Goal: Task Accomplishment & Management: Manage account settings

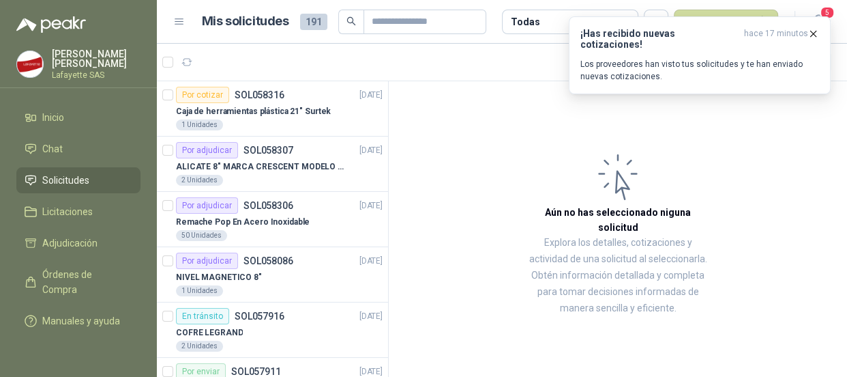
click at [68, 177] on span "Solicitudes" at bounding box center [65, 180] width 47 height 15
click at [816, 34] on icon "button" at bounding box center [814, 34] width 12 height 12
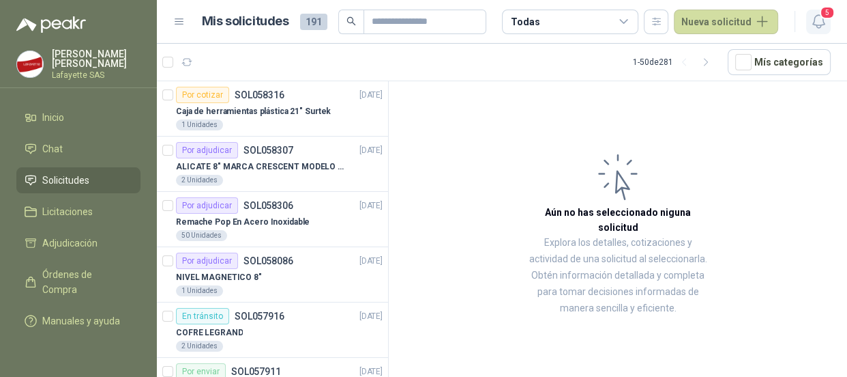
click at [810, 20] on icon "button" at bounding box center [818, 21] width 17 height 17
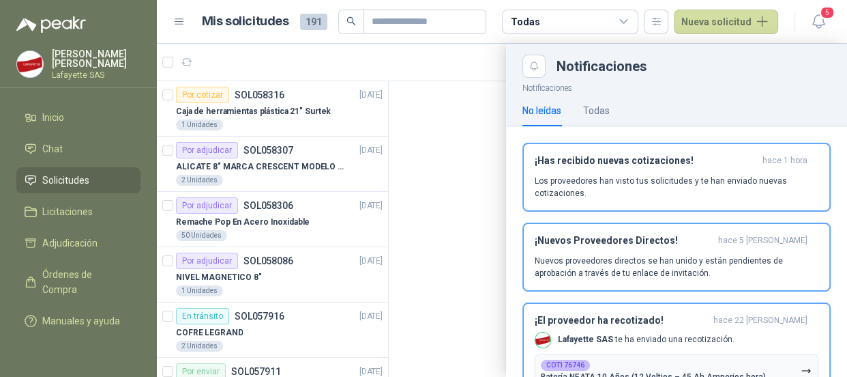
click at [422, 141] on div at bounding box center [502, 210] width 690 height 333
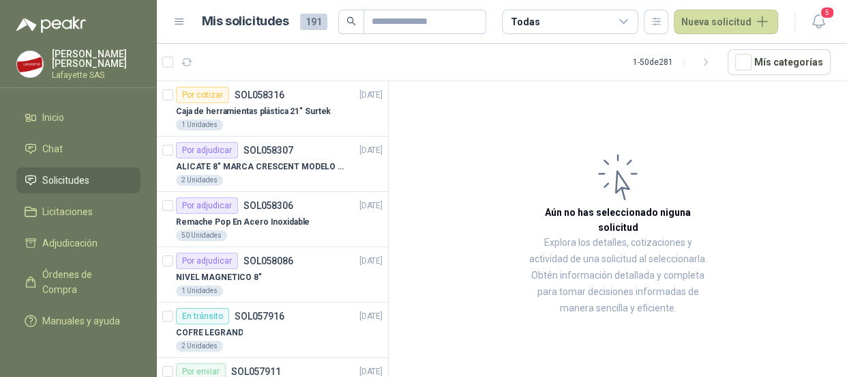
click at [76, 76] on p "Lafayette SAS" at bounding box center [96, 75] width 89 height 8
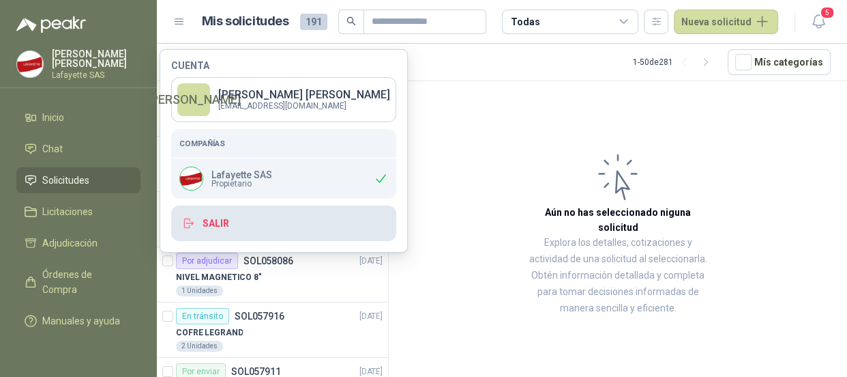
click at [202, 218] on button "Salir" at bounding box center [283, 222] width 225 height 35
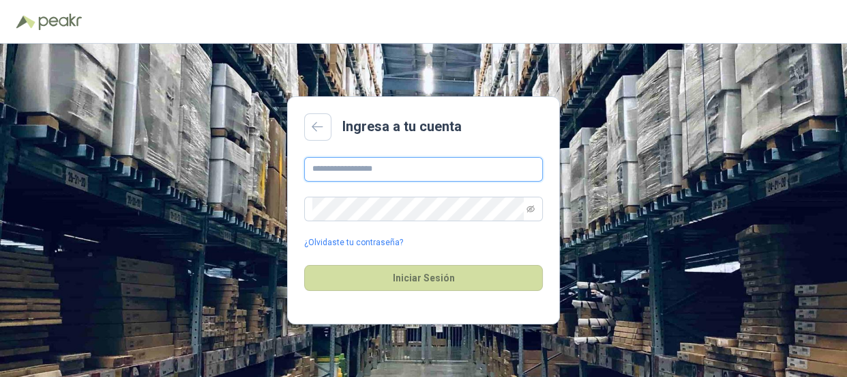
type input "**********"
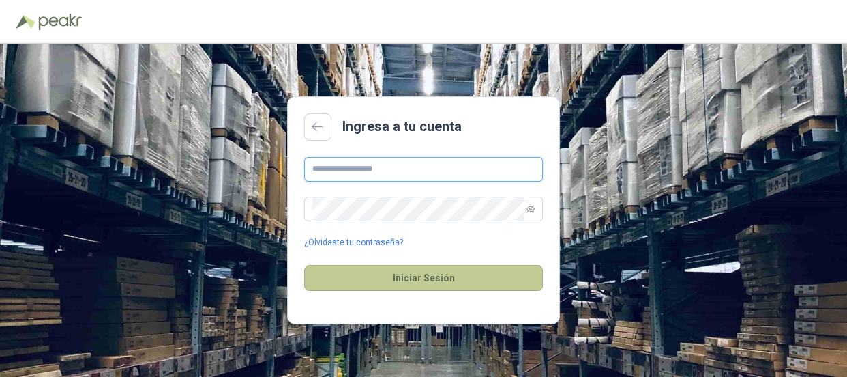
type input "**********"
click at [411, 273] on button "Iniciar Sesión" at bounding box center [423, 278] width 239 height 26
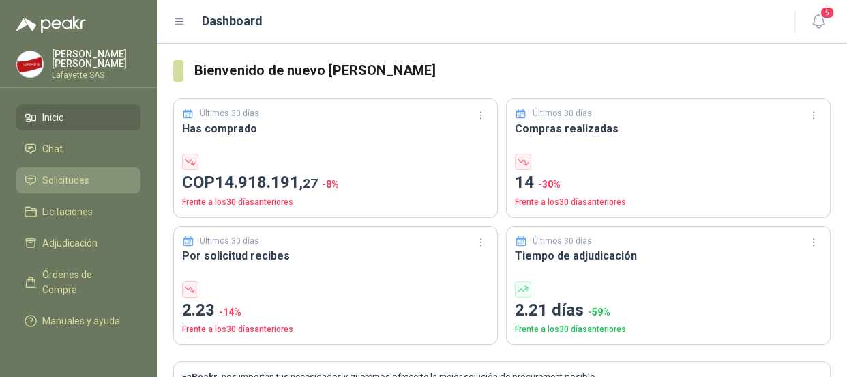
click at [75, 173] on span "Solicitudes" at bounding box center [65, 180] width 47 height 15
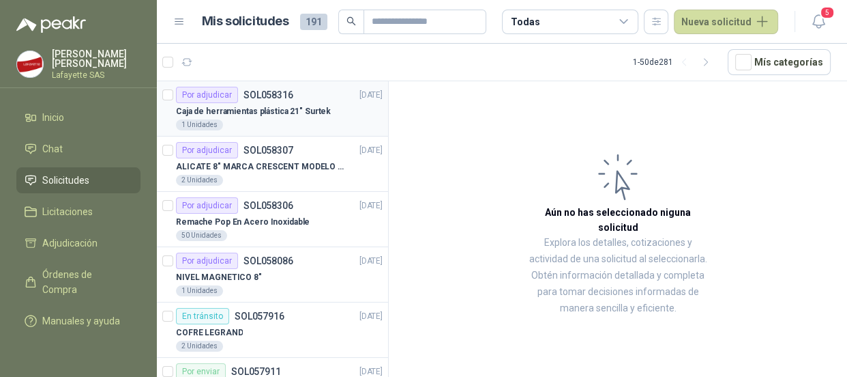
click at [220, 96] on div "Por adjudicar" at bounding box center [207, 95] width 62 height 16
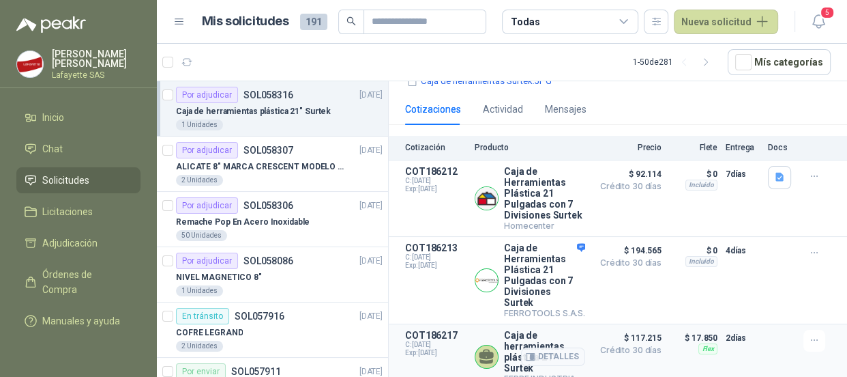
scroll to position [278, 0]
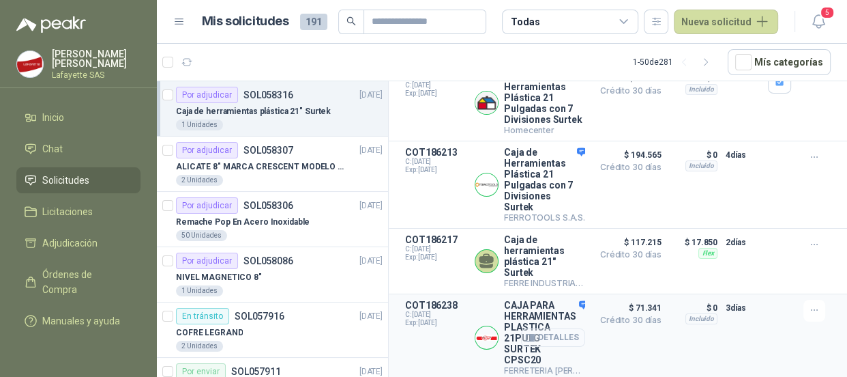
click at [538, 332] on button "Detalles" at bounding box center [553, 337] width 64 height 18
click at [531, 332] on button "Detalles" at bounding box center [553, 337] width 64 height 18
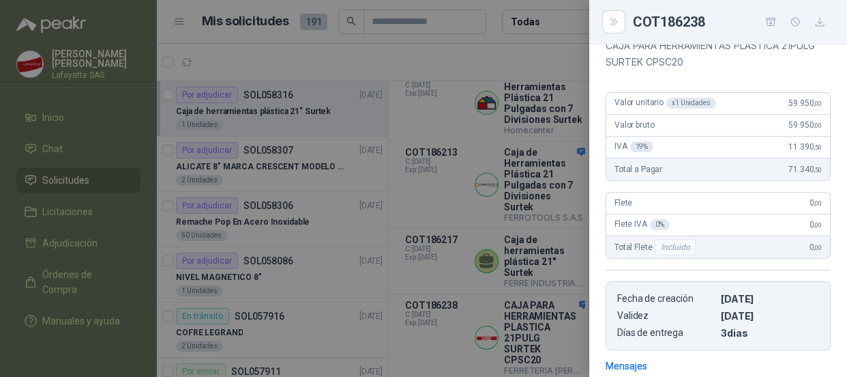
scroll to position [387, 0]
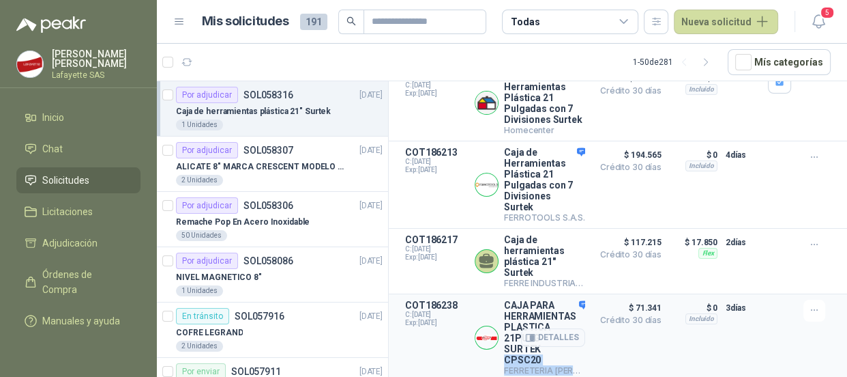
drag, startPoint x: 504, startPoint y: 356, endPoint x: 531, endPoint y: 356, distance: 27.3
click at [531, 356] on div "CAJA PARA HERRAMIENTAS PLASTICA 21PULG SURTEK CPSC20 FERRETERIA LUIS PENAGOS SA…" at bounding box center [544, 337] width 81 height 76
click at [649, 356] on p "$ 71.341 Crédito 30 días" at bounding box center [627, 337] width 68 height 76
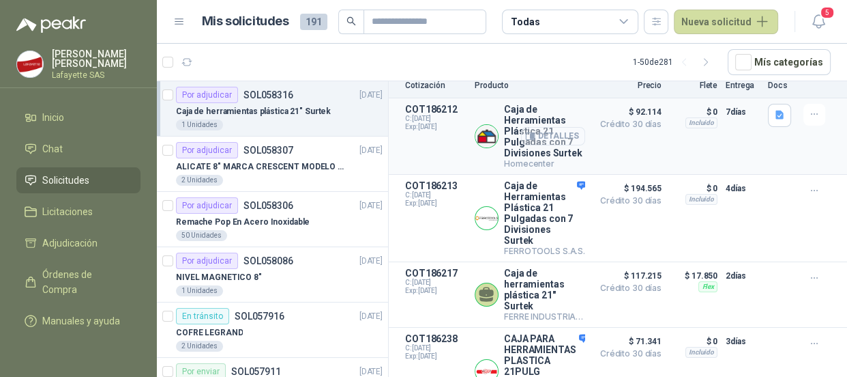
click at [529, 143] on button "Detalles" at bounding box center [553, 136] width 64 height 18
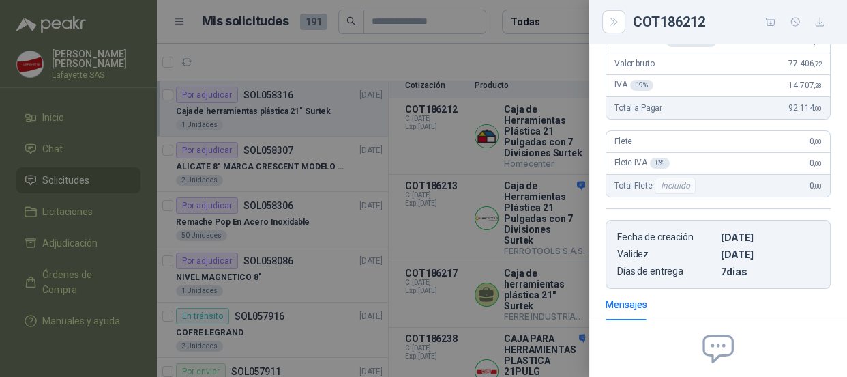
scroll to position [340, 0]
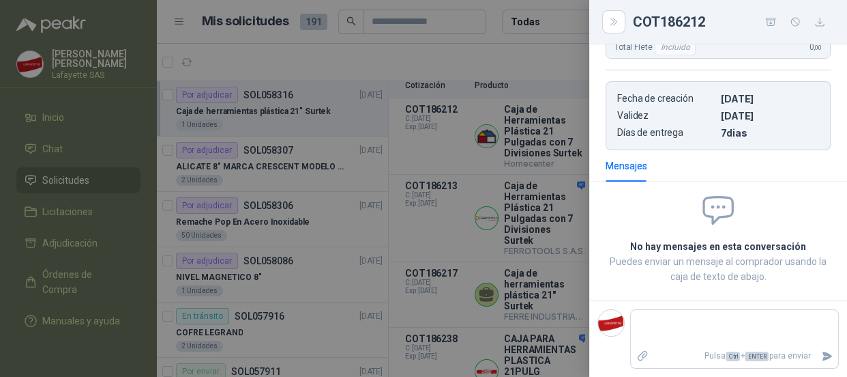
click at [459, 336] on div at bounding box center [423, 188] width 847 height 377
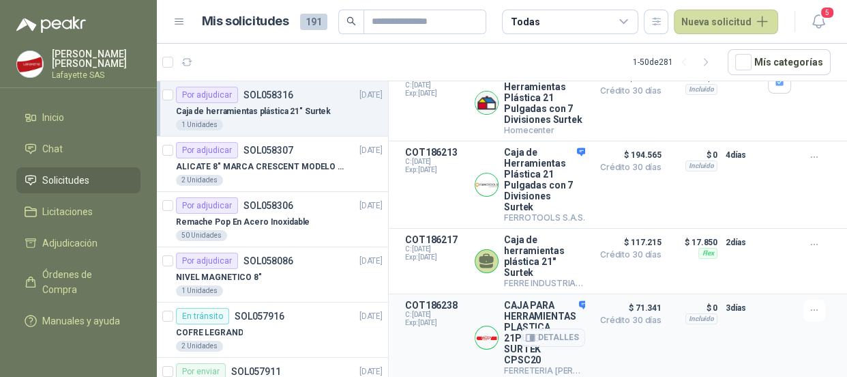
scroll to position [92, 0]
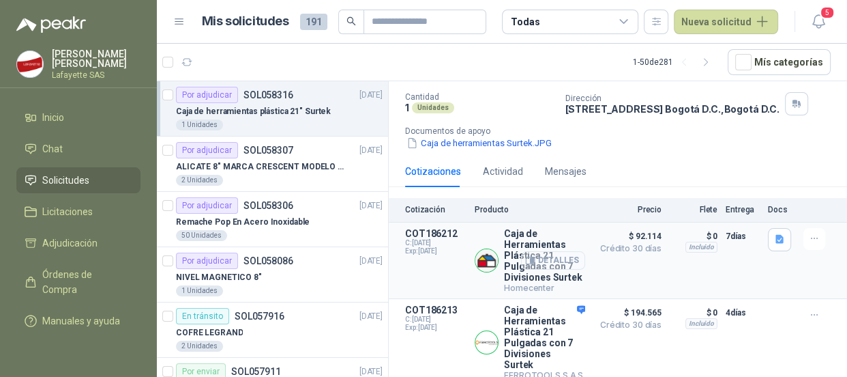
click at [544, 269] on button "Detalles" at bounding box center [553, 260] width 64 height 18
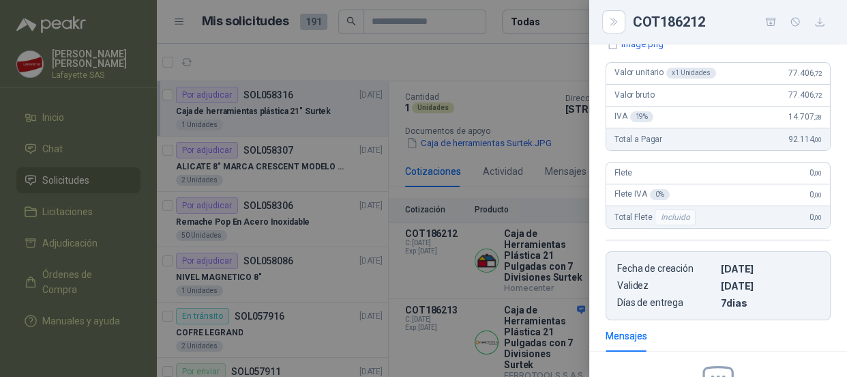
scroll to position [0, 0]
